Goal: Find specific page/section: Find specific page/section

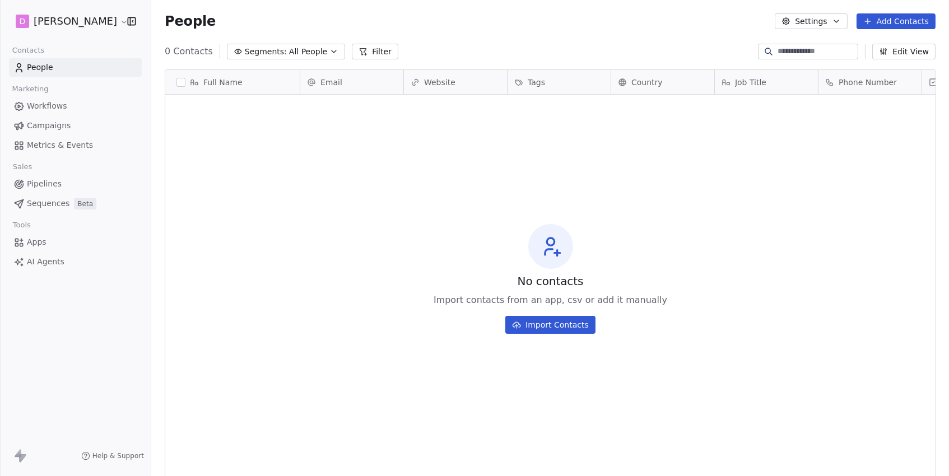
scroll to position [419, 797]
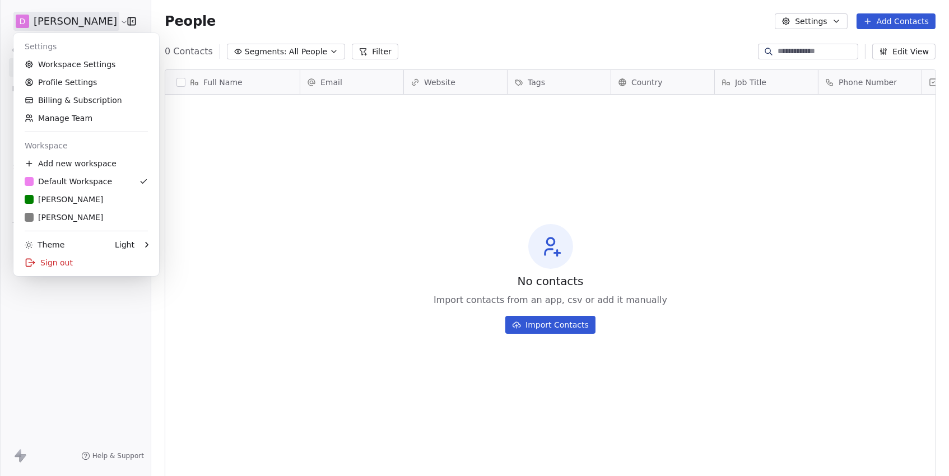
click at [75, 27] on html "D [PERSON_NAME] Contacts People Marketing Workflows Campaigns Metrics & Events …" at bounding box center [474, 238] width 949 height 476
click at [64, 207] on link "R [PERSON_NAME]" at bounding box center [86, 200] width 137 height 18
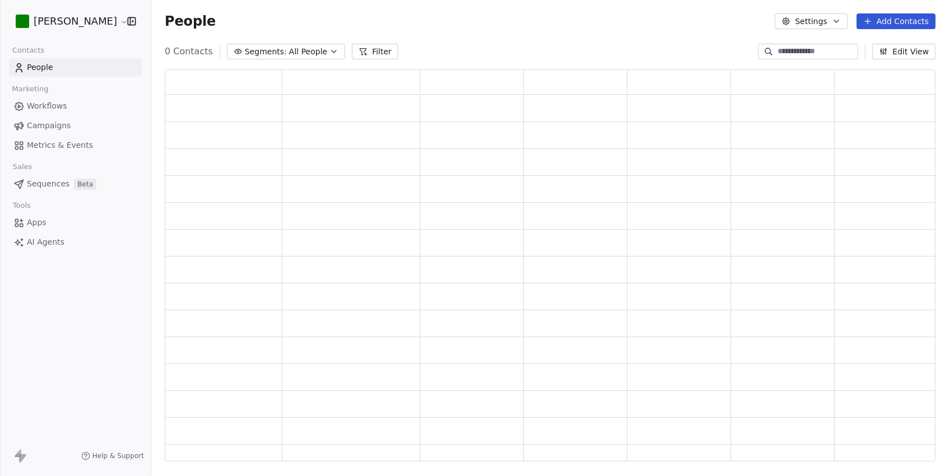
scroll to position [393, 770]
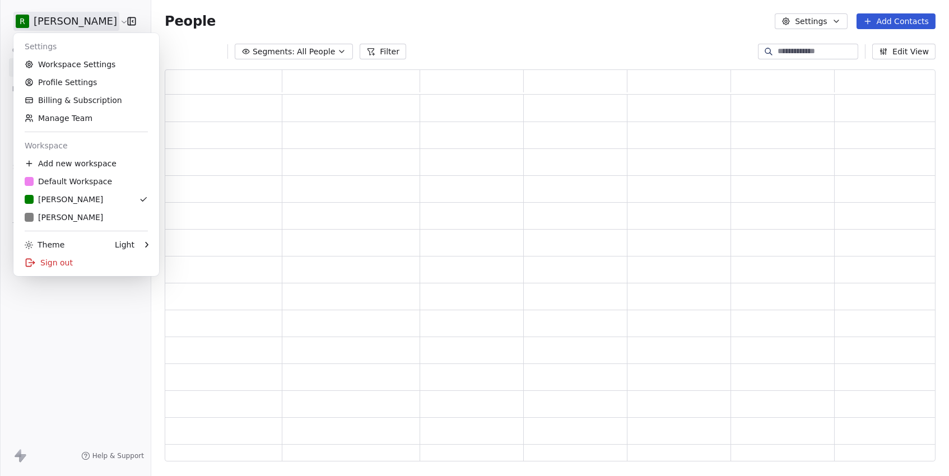
click at [71, 24] on html "R [PERSON_NAME] Contacts People Marketing Workflows Campaigns Metrics & Events …" at bounding box center [474, 238] width 949 height 476
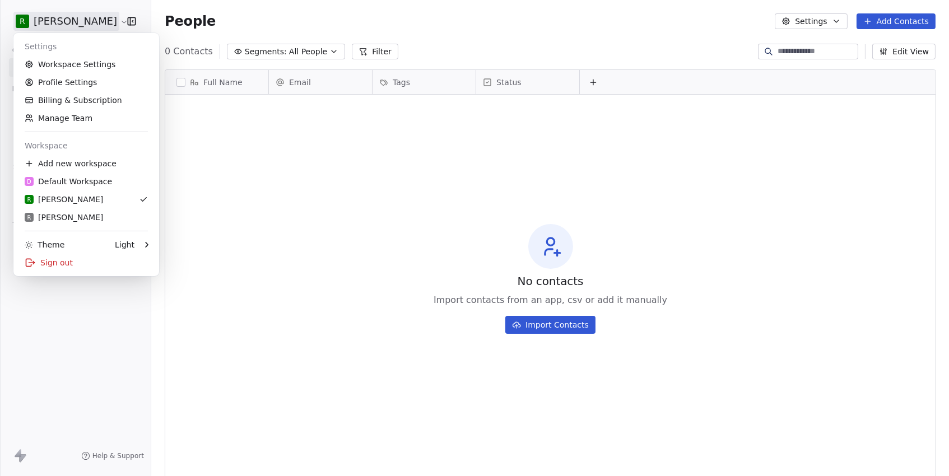
scroll to position [419, 797]
click at [62, 215] on div "R [PERSON_NAME]" at bounding box center [64, 217] width 78 height 11
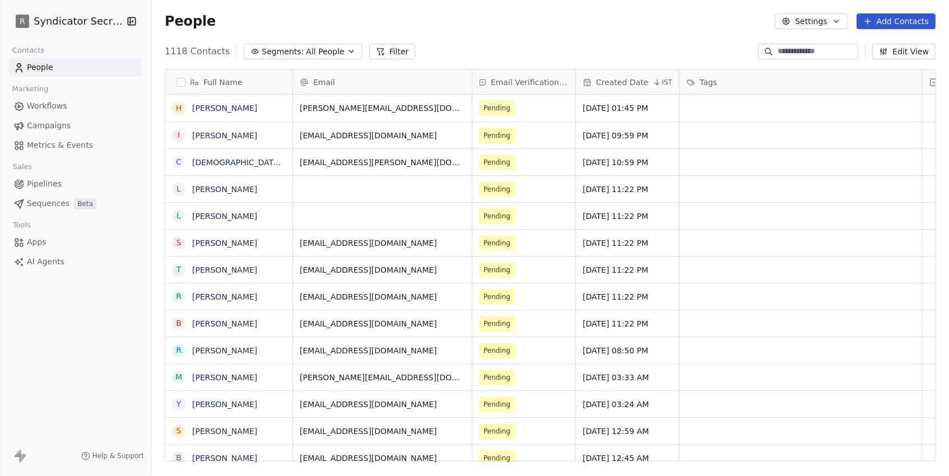
click at [784, 50] on input at bounding box center [817, 51] width 78 height 11
paste input "**********"
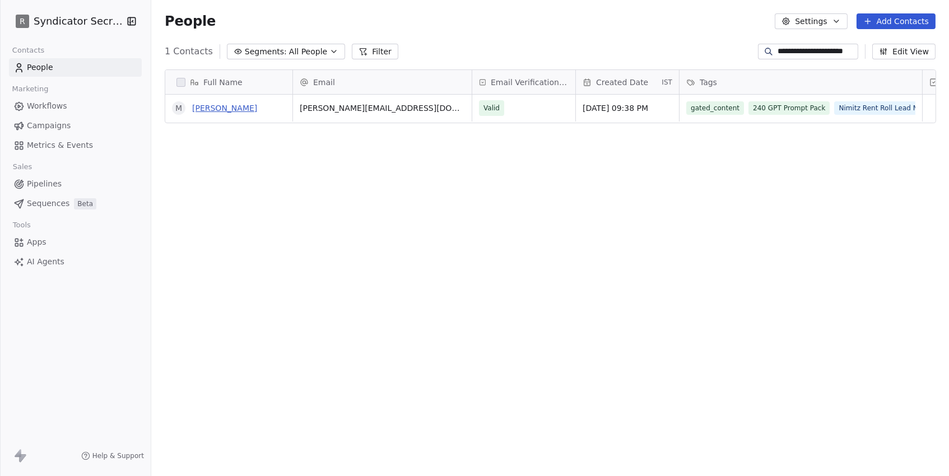
type input "**********"
click at [215, 109] on link "[PERSON_NAME]" at bounding box center [224, 108] width 65 height 9
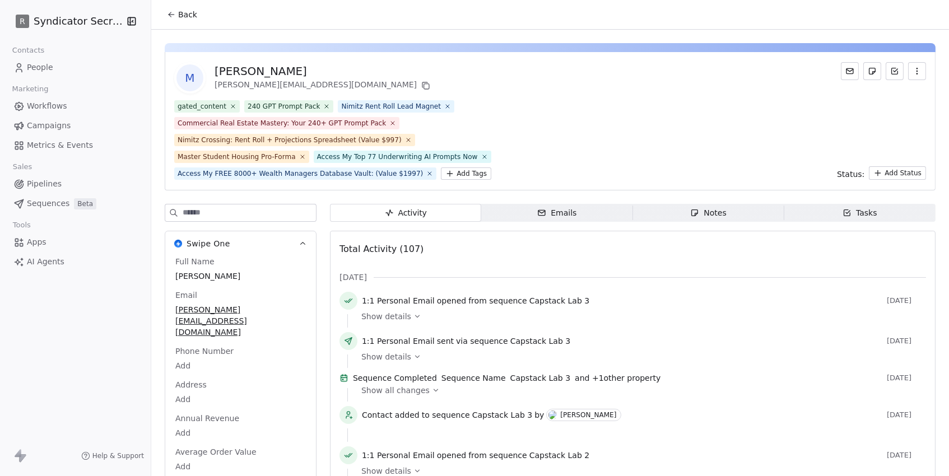
click at [555, 207] on div "Emails" at bounding box center [556, 213] width 39 height 12
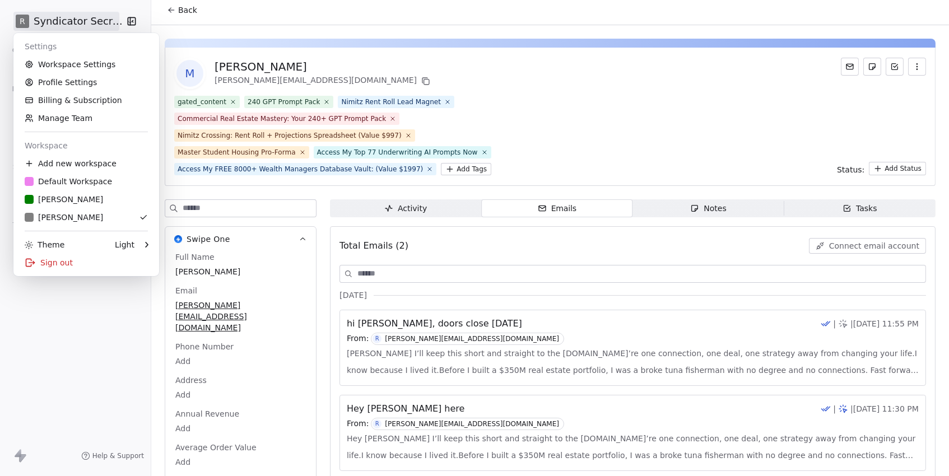
click at [98, 19] on html "R Syndicator Secrets Contacts People Marketing Workflows Campaigns Metrics & Ev…" at bounding box center [474, 238] width 949 height 476
click at [73, 264] on div "Sign out" at bounding box center [86, 263] width 137 height 18
